Goal: Check status: Check status

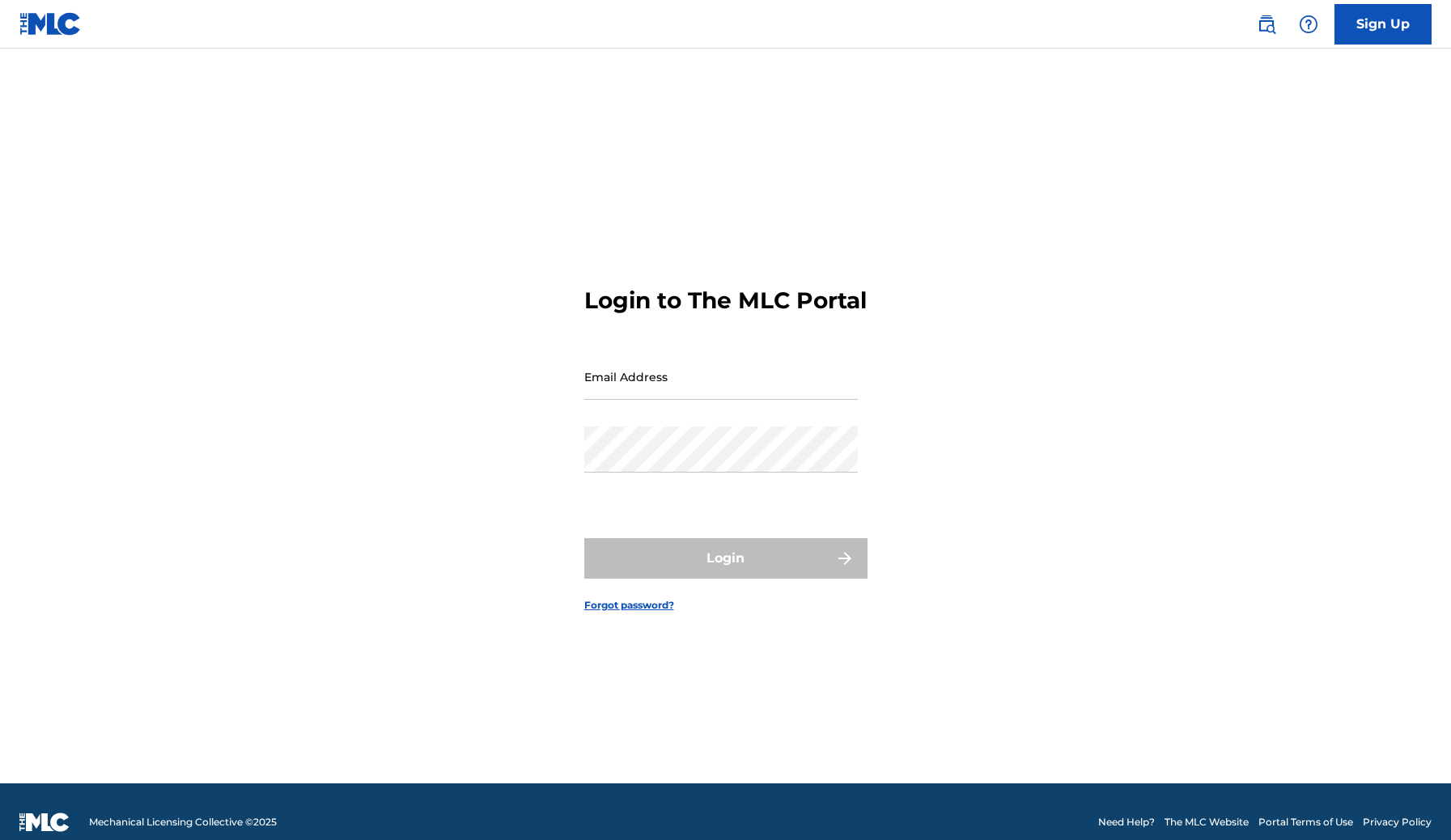
click at [687, 399] on input "Email Address" at bounding box center [721, 376] width 274 height 46
click at [690, 427] on div "Email Address" at bounding box center [721, 390] width 274 height 73
drag, startPoint x: 619, startPoint y: 394, endPoint x: 620, endPoint y: 414, distance: 20.0
click at [620, 395] on input "Email Address" at bounding box center [721, 376] width 274 height 46
type input "[EMAIL_ADDRESS][DOMAIN_NAME]"
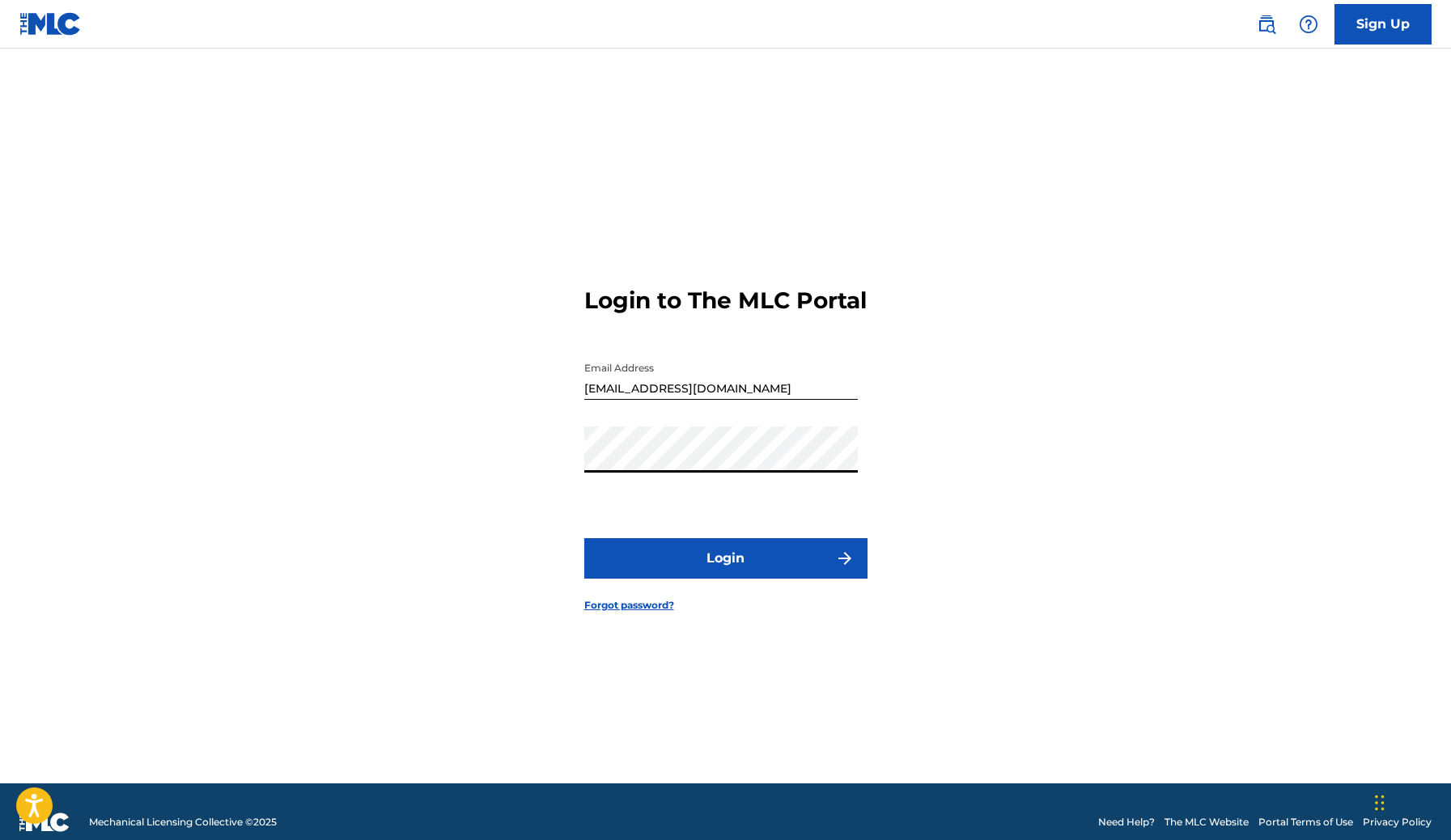
click at [709, 596] on form "Login to The MLC Portal Email Address ogmindgroupinc@gmail.com Password Login F…" at bounding box center [726, 436] width 284 height 695
click at [717, 579] on button "Login" at bounding box center [726, 558] width 284 height 40
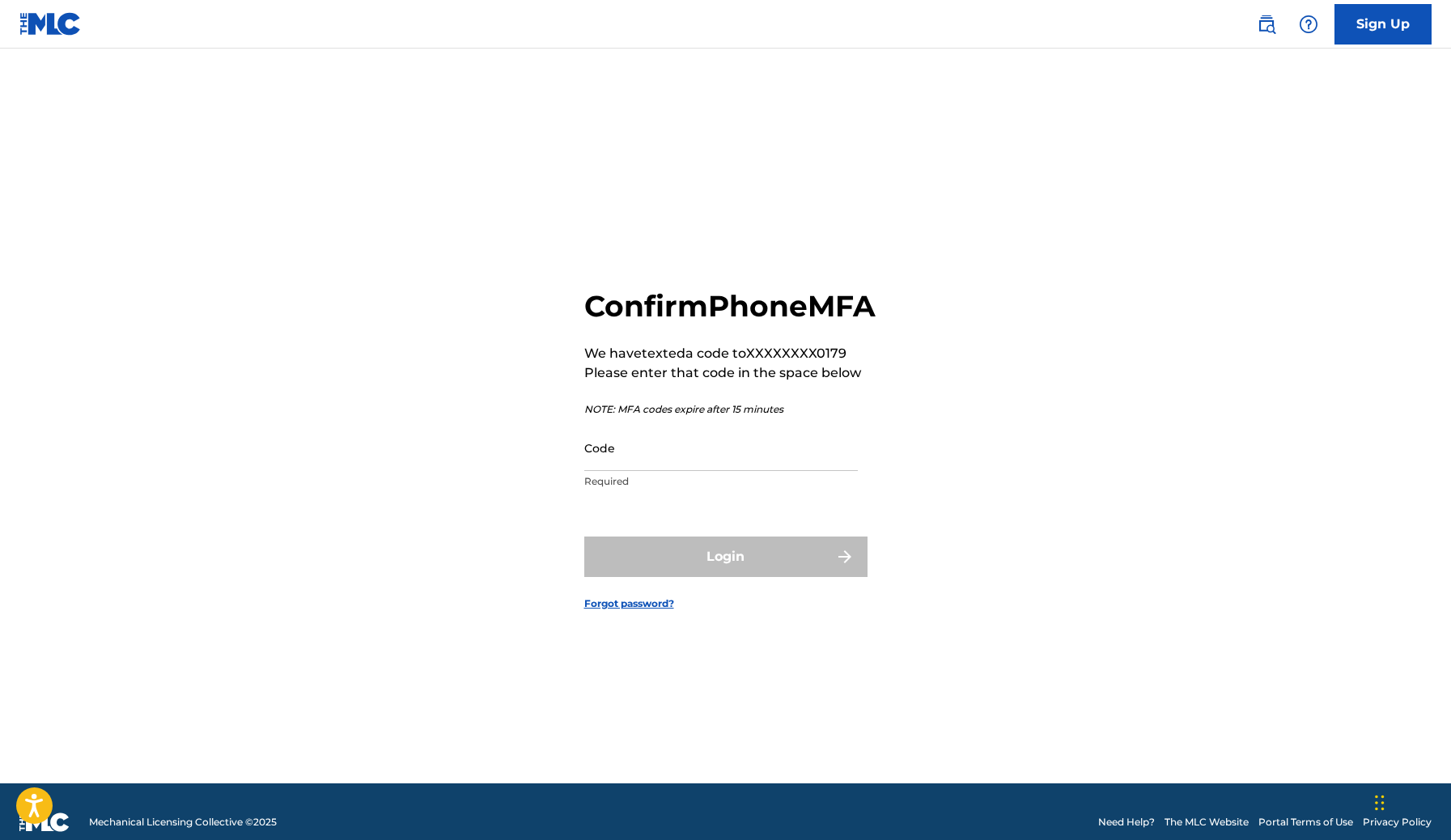
click at [596, 467] on input "Code" at bounding box center [721, 448] width 274 height 46
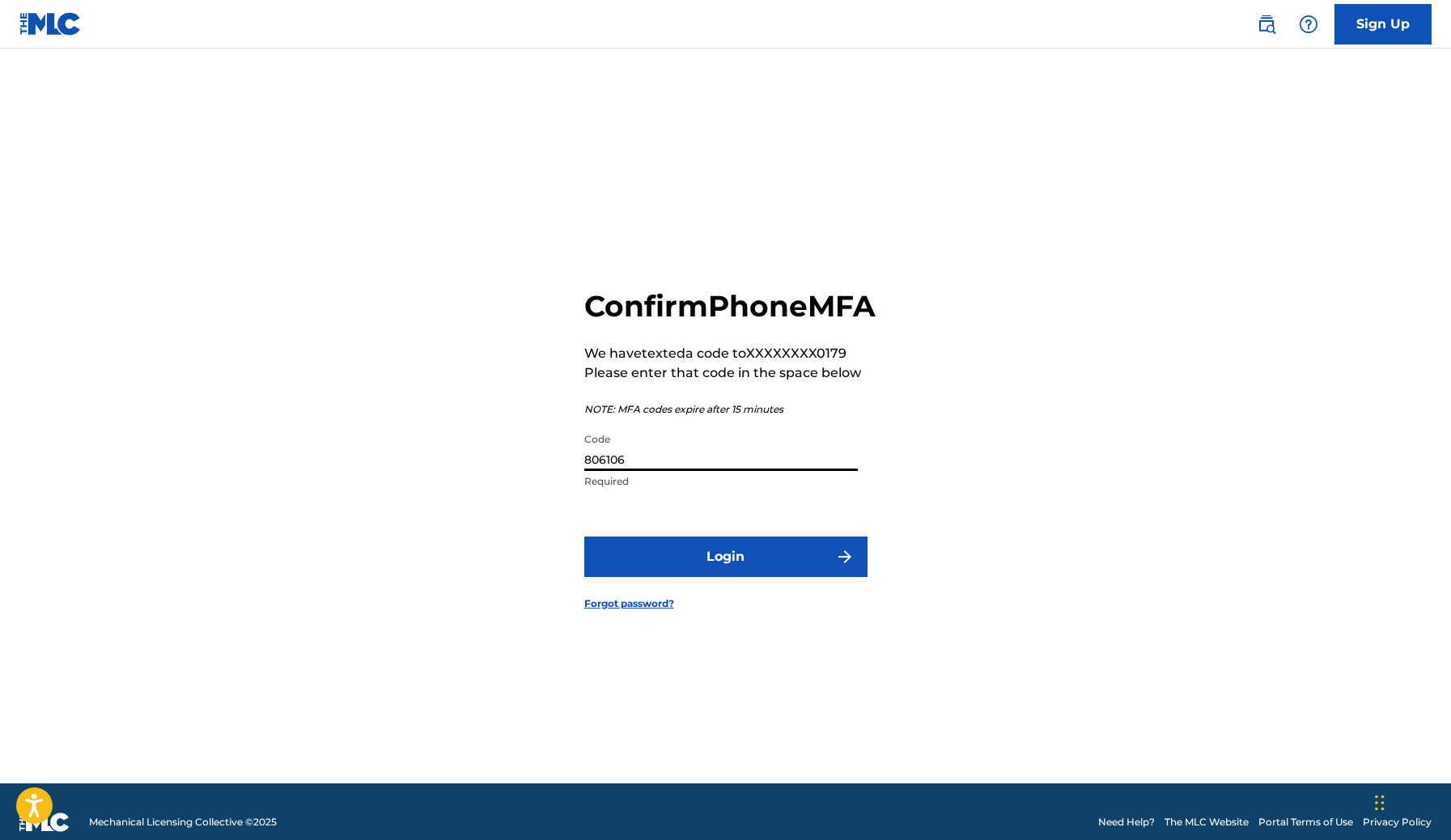
type input "806106"
click at [585, 537] on button "Login" at bounding box center [726, 556] width 284 height 40
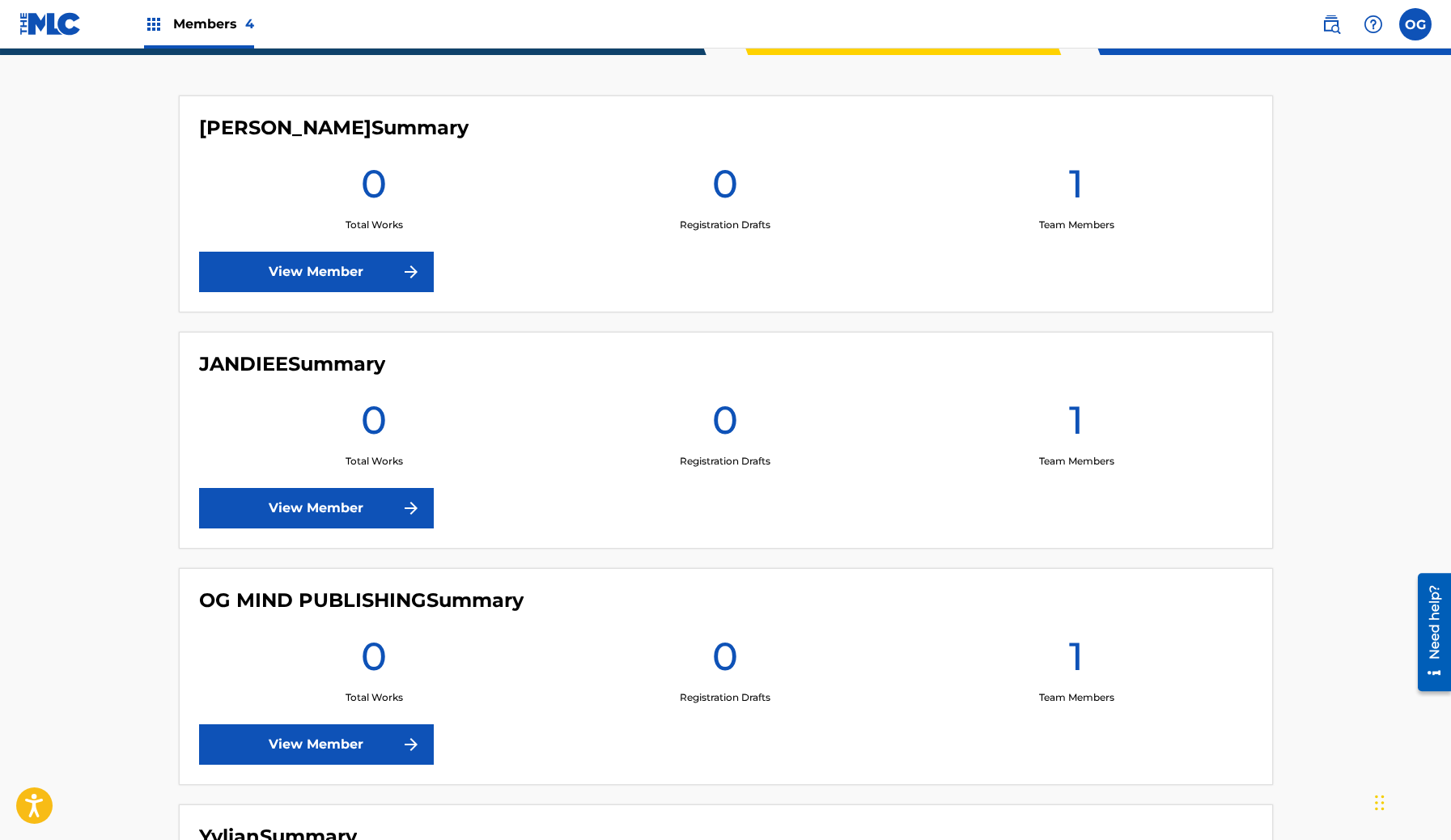
scroll to position [424, 0]
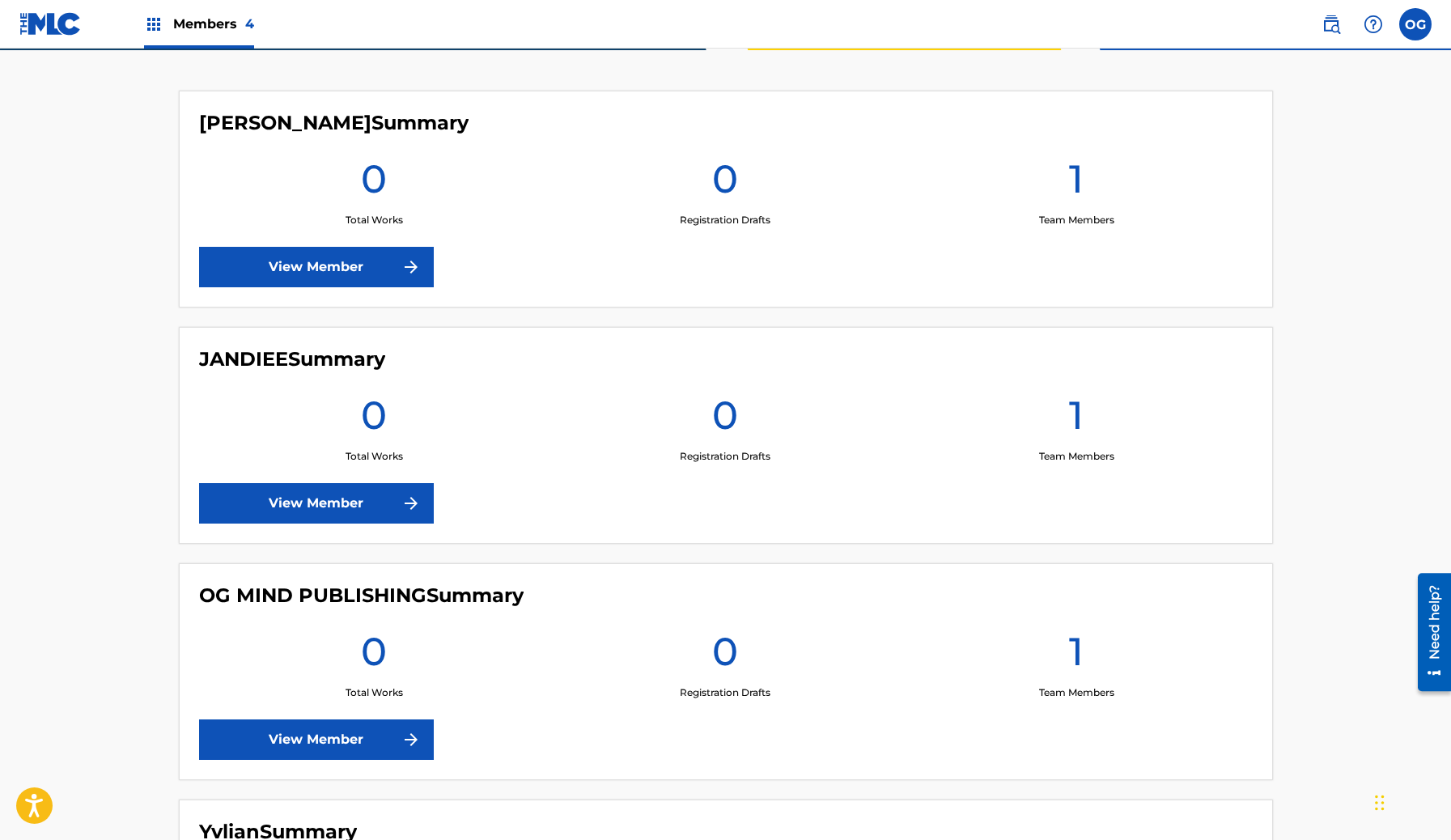
click at [344, 276] on link "View Member" at bounding box center [316, 266] width 234 height 40
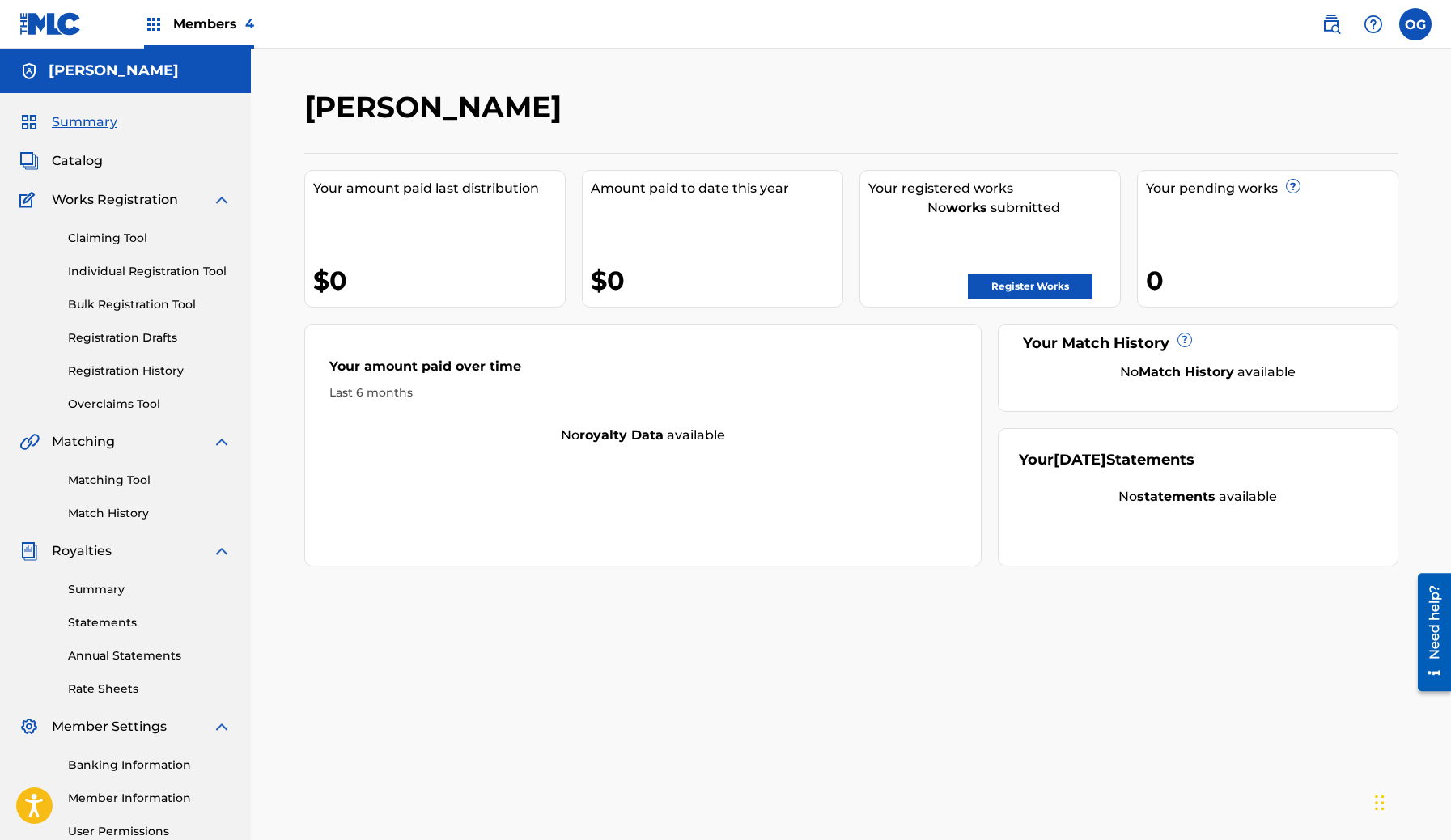
click at [132, 406] on link "Overclaims Tool" at bounding box center [150, 404] width 164 height 17
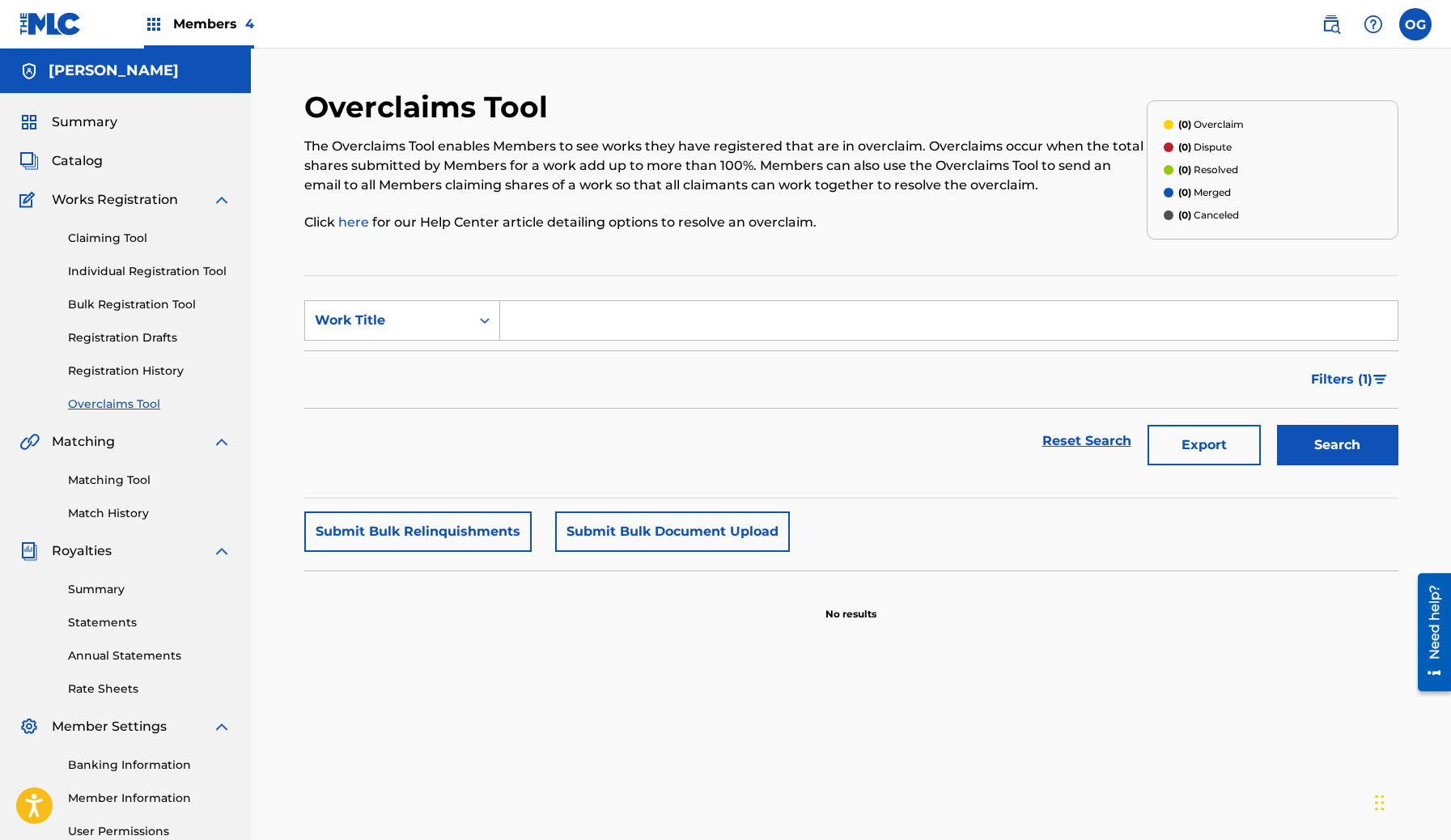
click at [124, 362] on link "Registration History" at bounding box center [150, 371] width 164 height 17
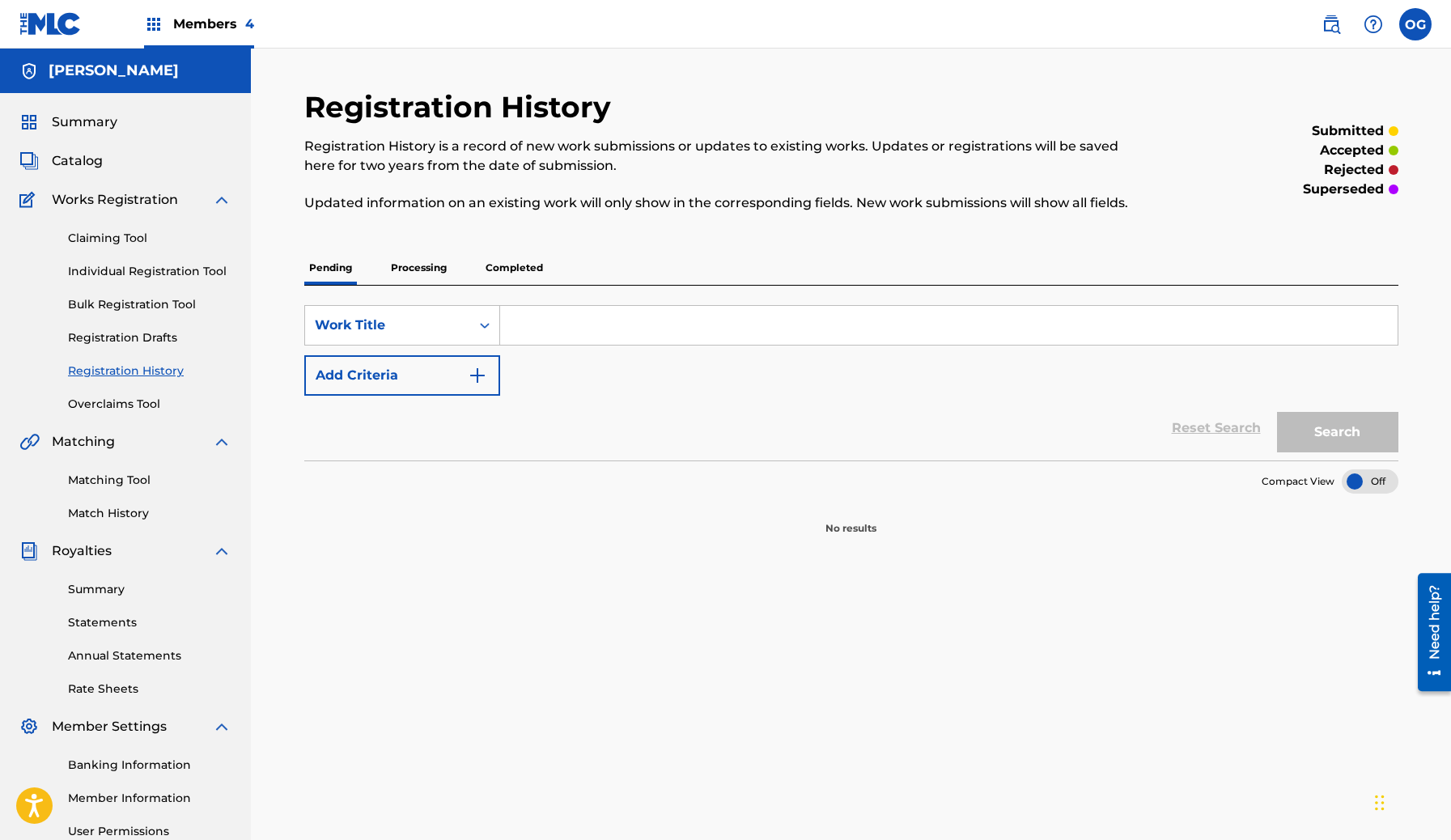
click at [429, 281] on p "Processing" at bounding box center [419, 267] width 66 height 34
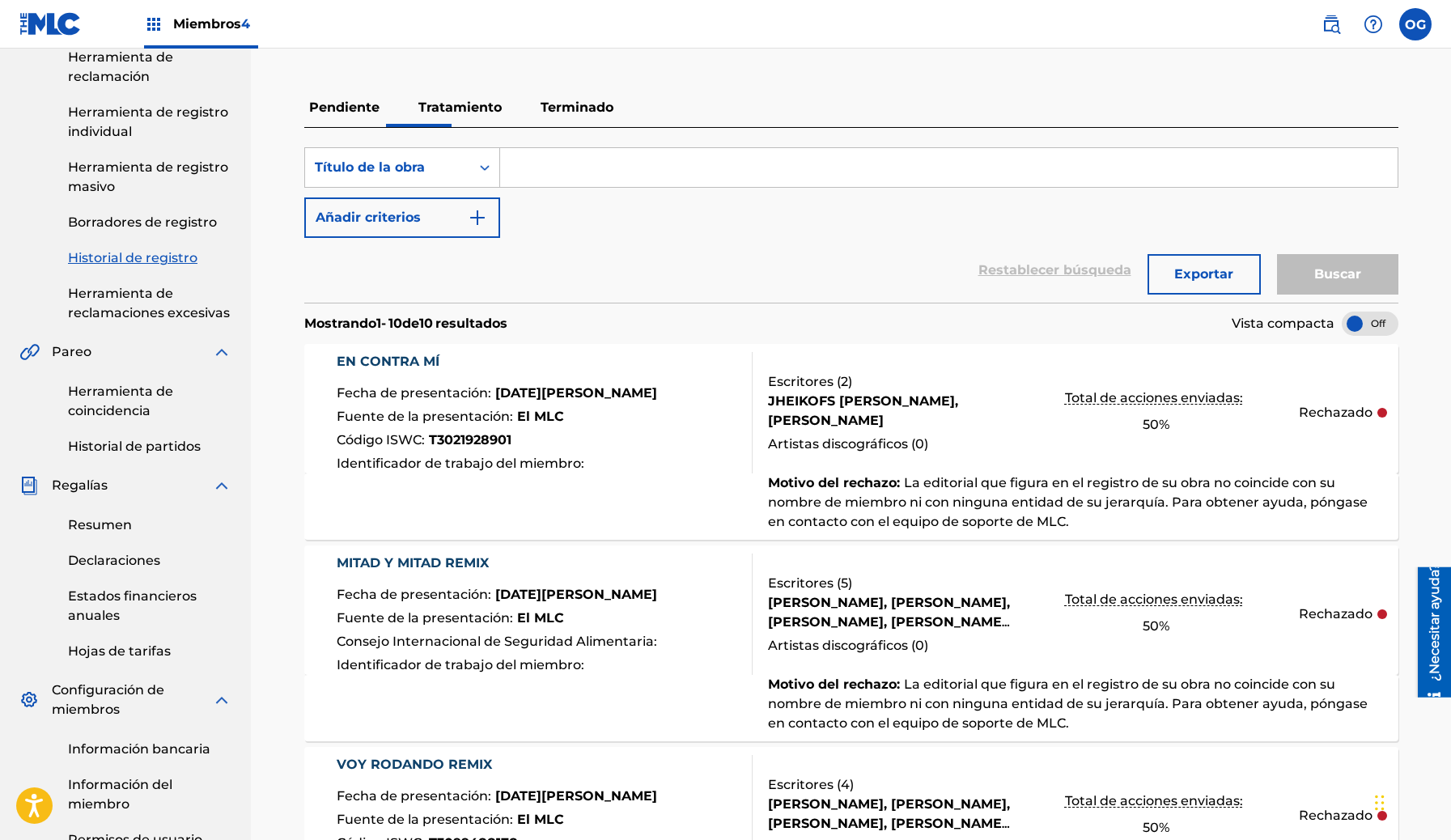
scroll to position [181, 0]
click at [575, 116] on p "Terminado" at bounding box center [577, 108] width 82 height 39
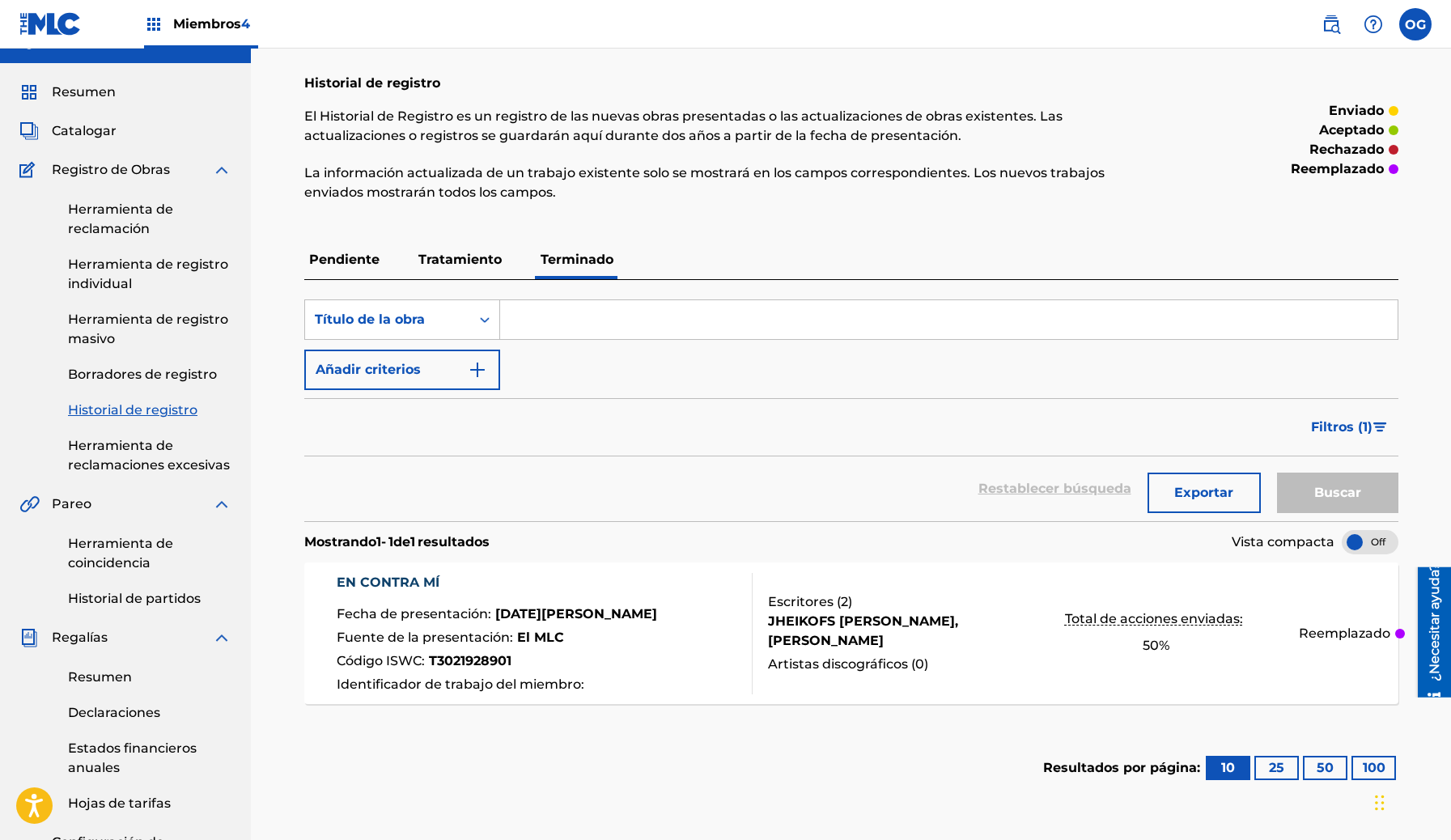
scroll to position [31, 0]
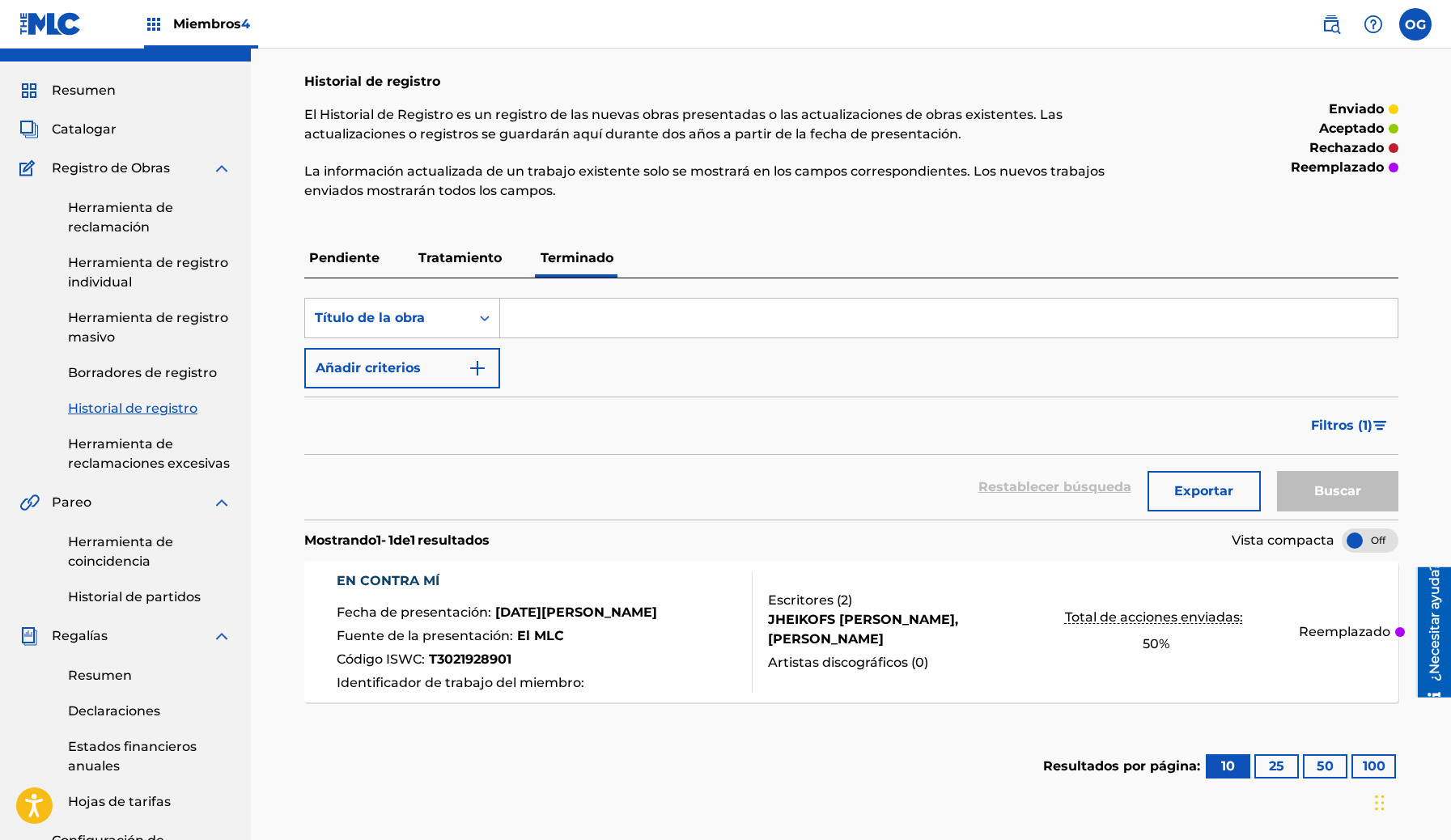
click at [1325, 633] on font "Reemplazado" at bounding box center [1344, 631] width 91 height 16
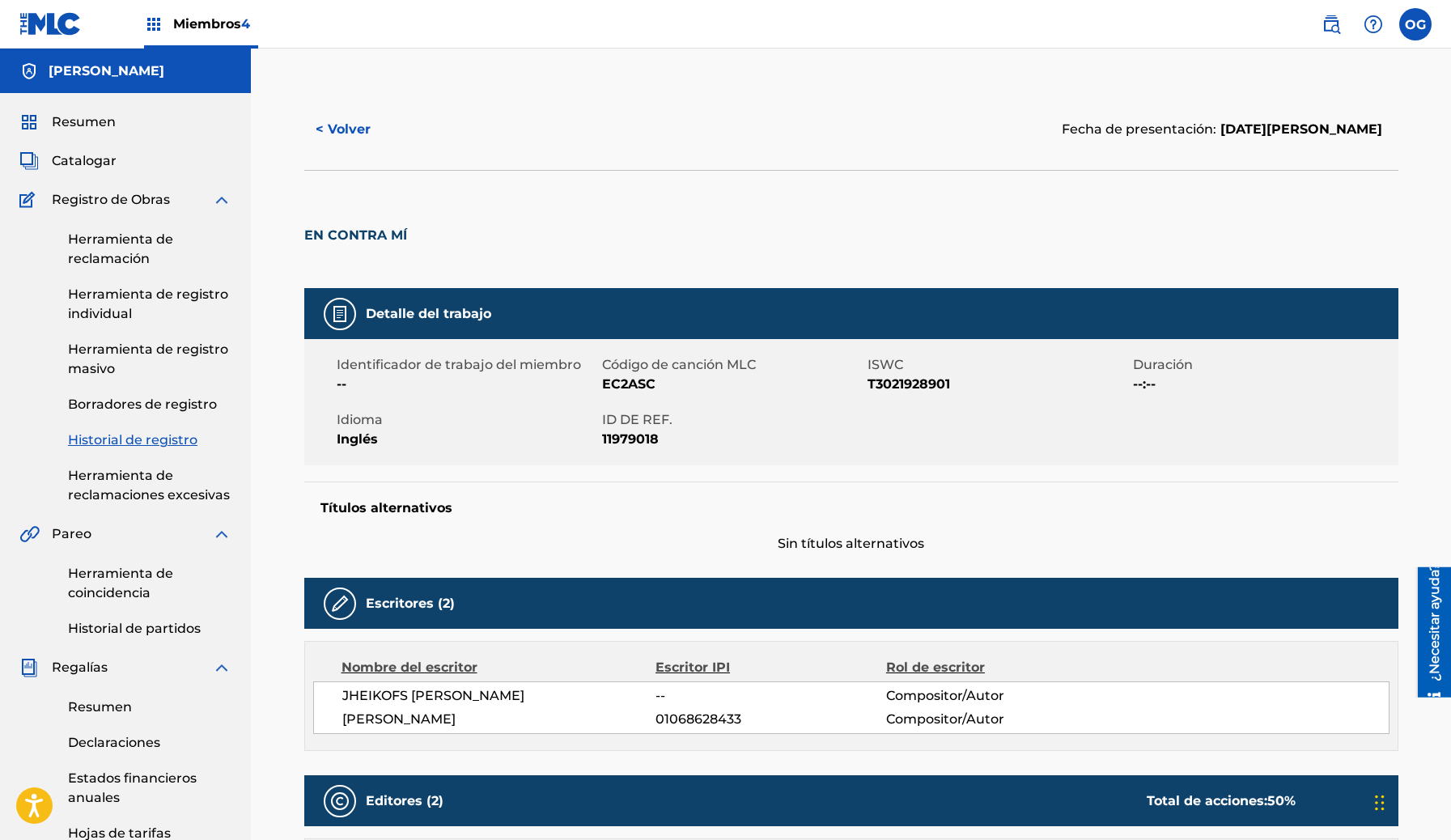
click at [371, 124] on button "< Volver" at bounding box center [353, 129] width 97 height 40
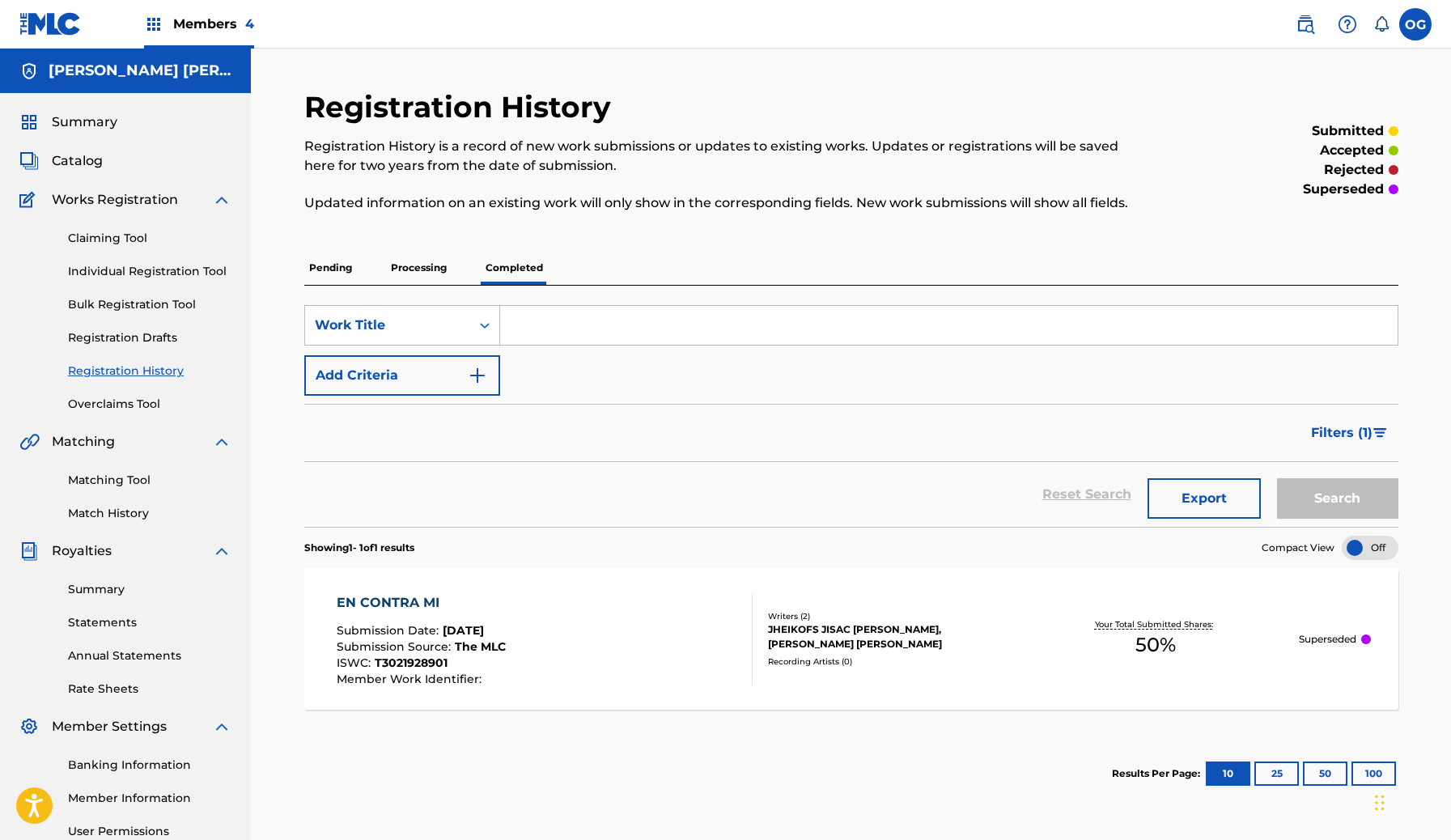
scroll to position [164, 0]
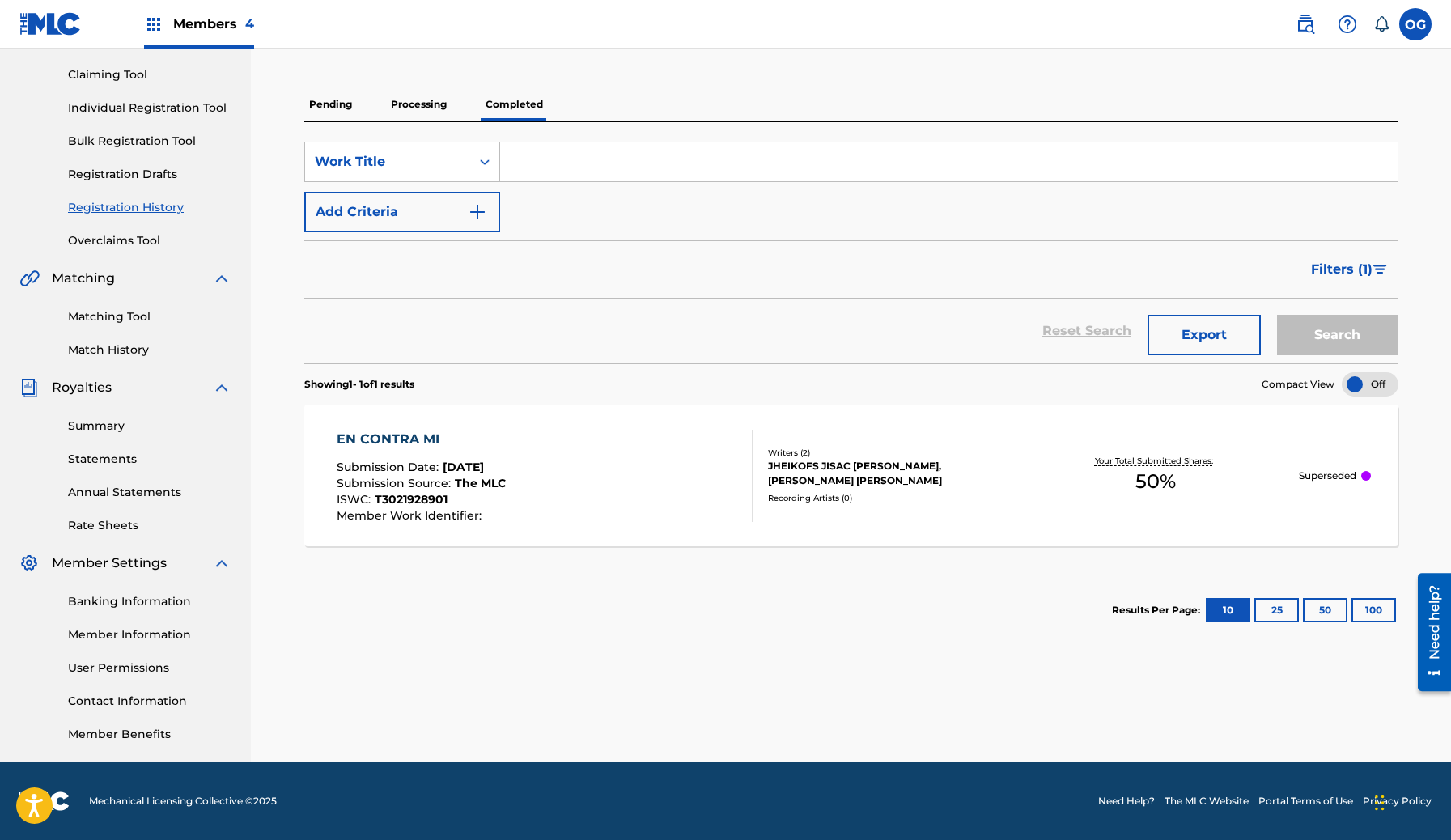
click at [103, 708] on link "Contact Information" at bounding box center [150, 701] width 164 height 17
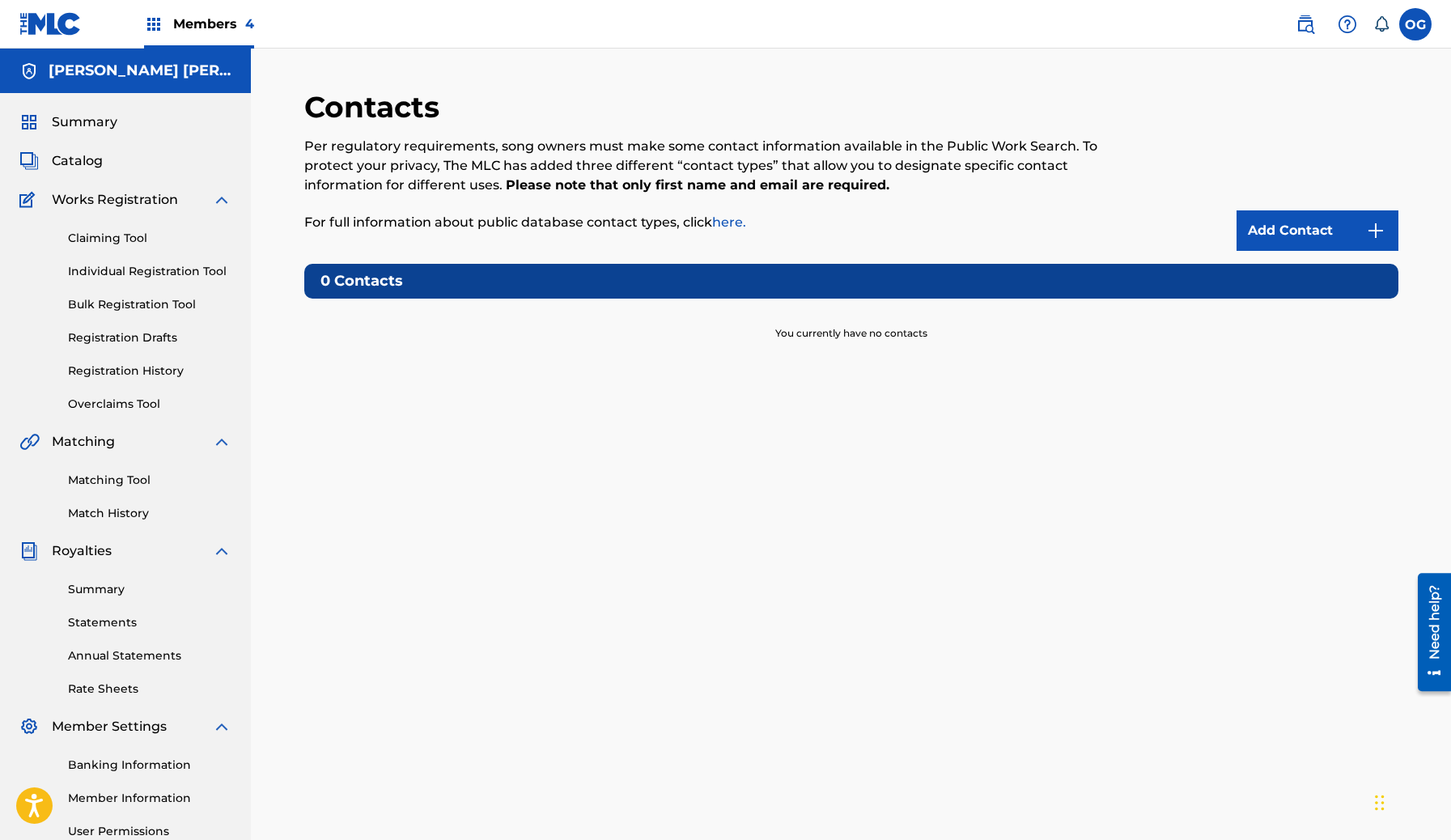
click at [739, 223] on link "here." at bounding box center [728, 222] width 34 height 16
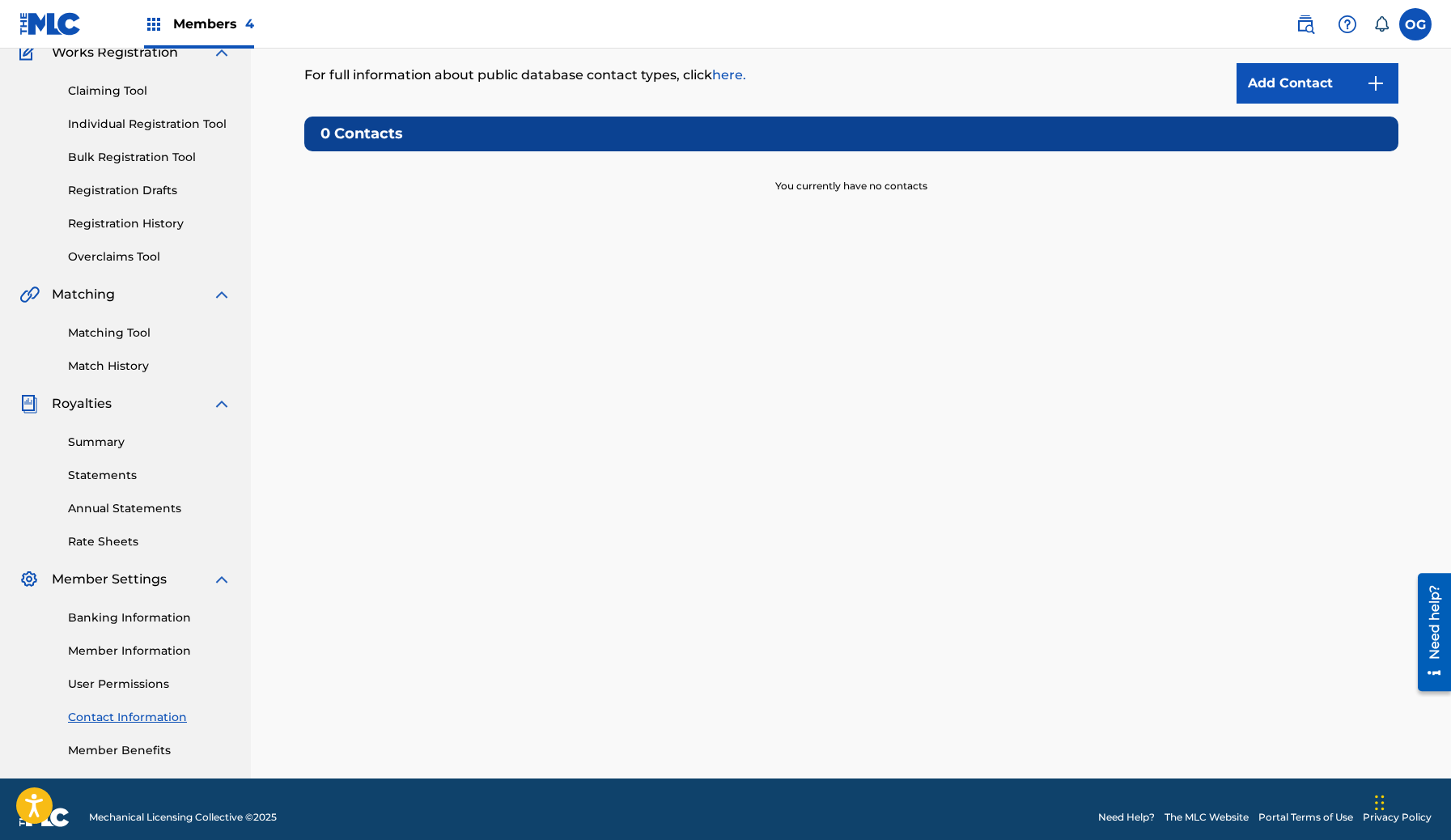
scroll to position [164, 0]
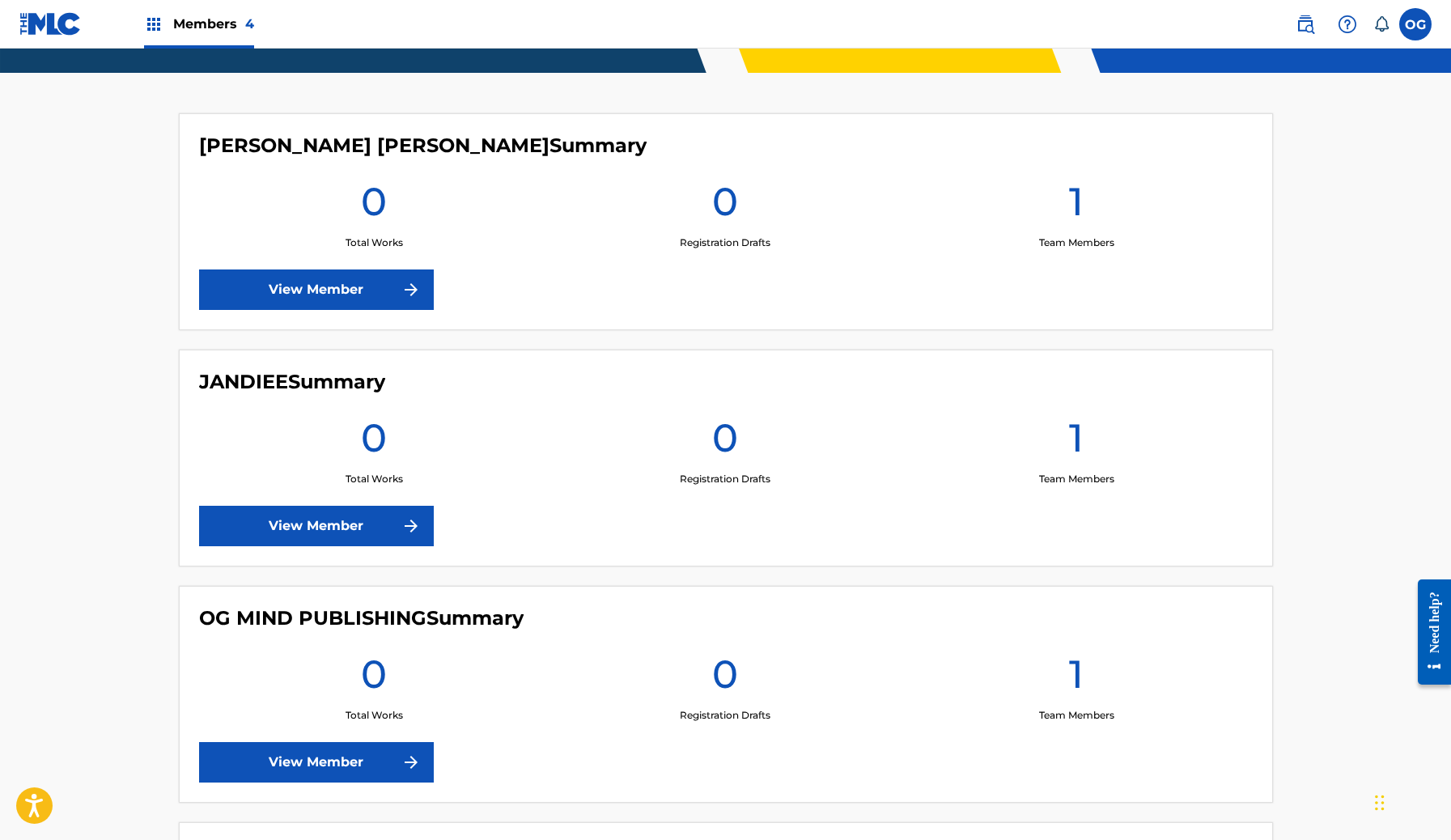
scroll to position [403, 0]
